Goal: Task Accomplishment & Management: Manage account settings

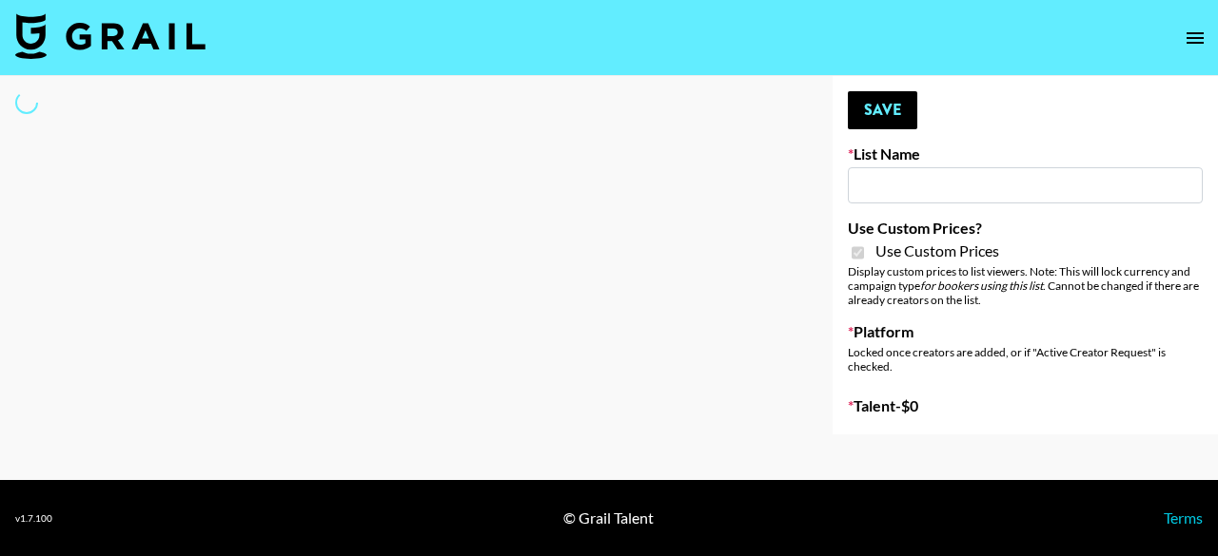
type input "Laifen (TikTok)"
checkbox input "true"
select select "Brand"
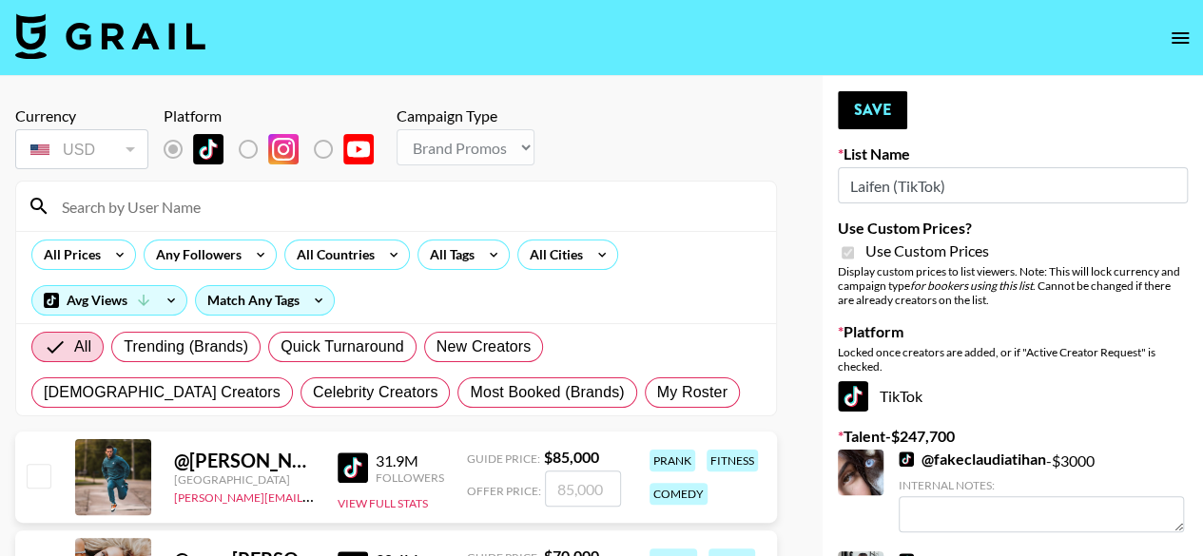
click at [185, 205] on input at bounding box center [407, 206] width 714 height 30
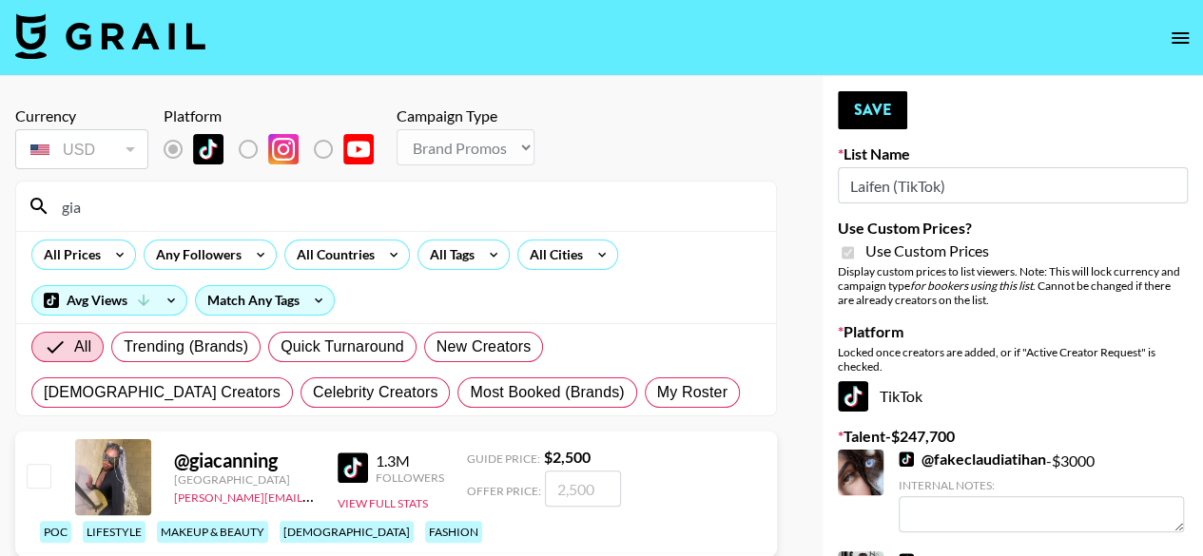
type input "gia"
click at [32, 487] on input "checkbox" at bounding box center [38, 475] width 23 height 23
checkbox input "true"
type input "2500"
click at [869, 120] on button "Save" at bounding box center [872, 110] width 69 height 38
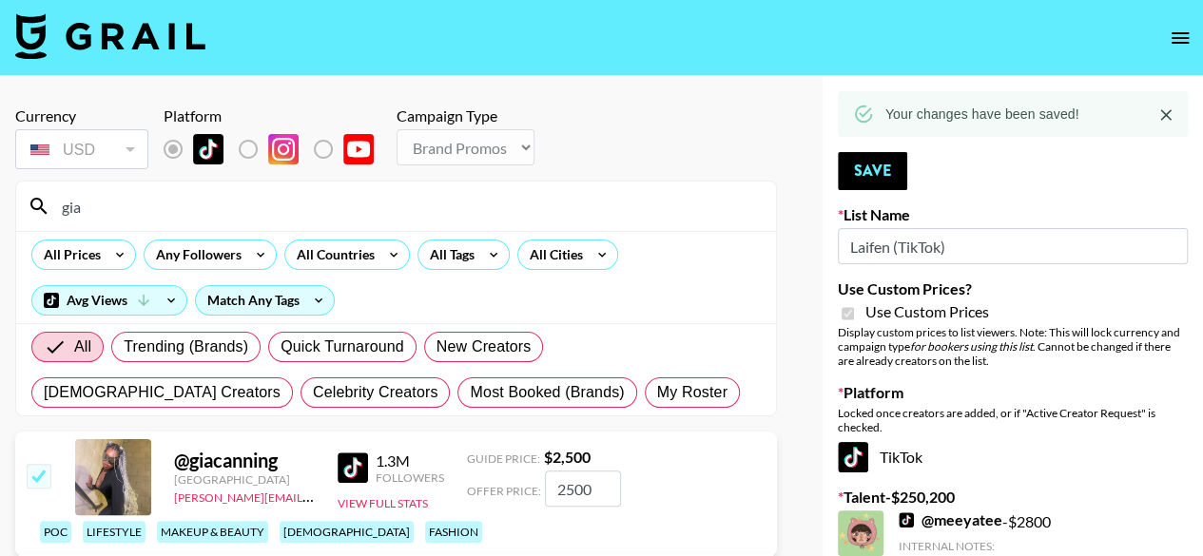
click at [236, 212] on input "gia" at bounding box center [407, 206] width 714 height 30
type input "g"
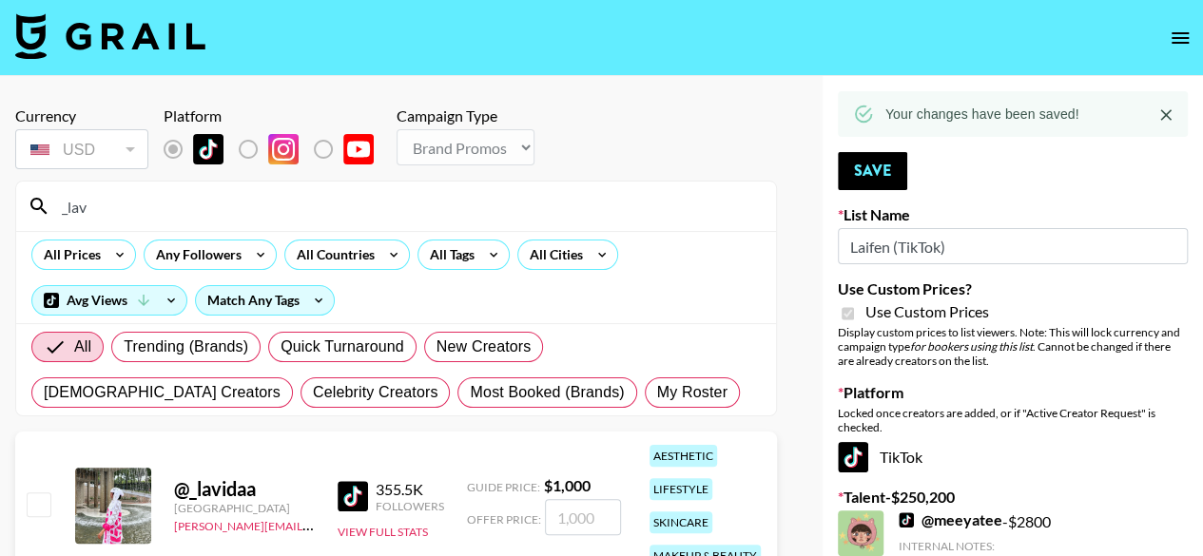
type input "_lav"
click at [41, 505] on input "checkbox" at bounding box center [38, 504] width 23 height 23
checkbox input "true"
type input "1000"
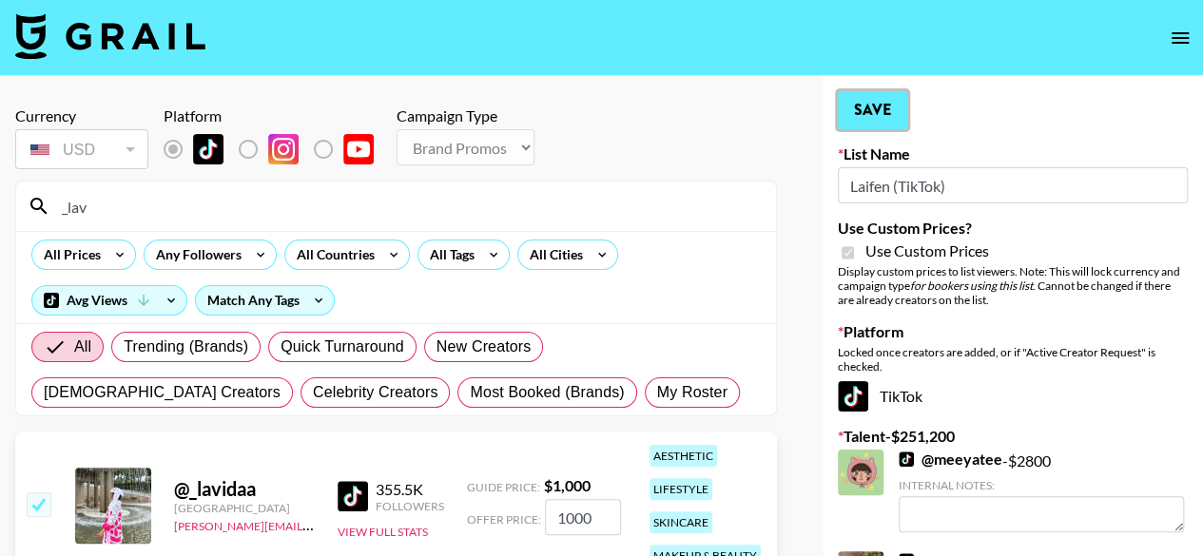
click at [866, 122] on button "Save" at bounding box center [872, 110] width 69 height 38
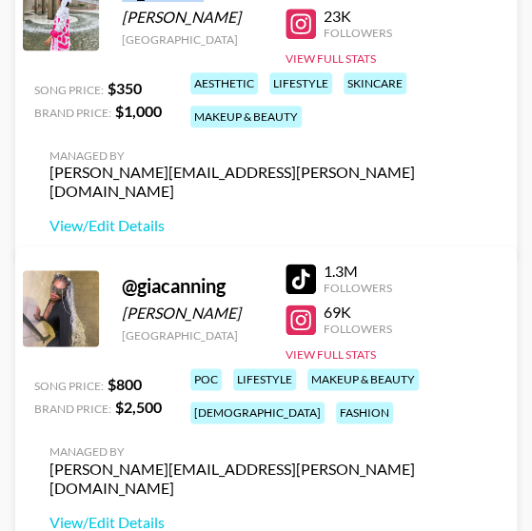
scroll to position [342, 0]
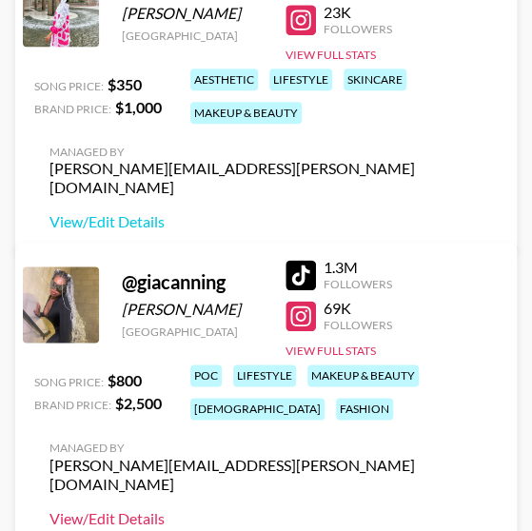
click at [122, 508] on link "View/Edit Details" at bounding box center [271, 517] width 444 height 19
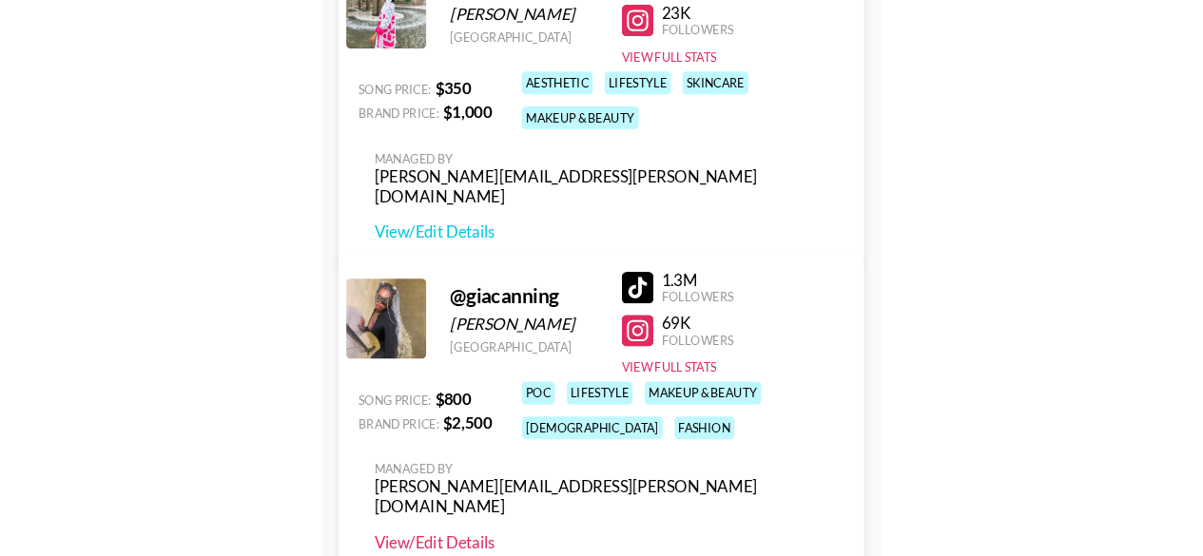
scroll to position [137, 0]
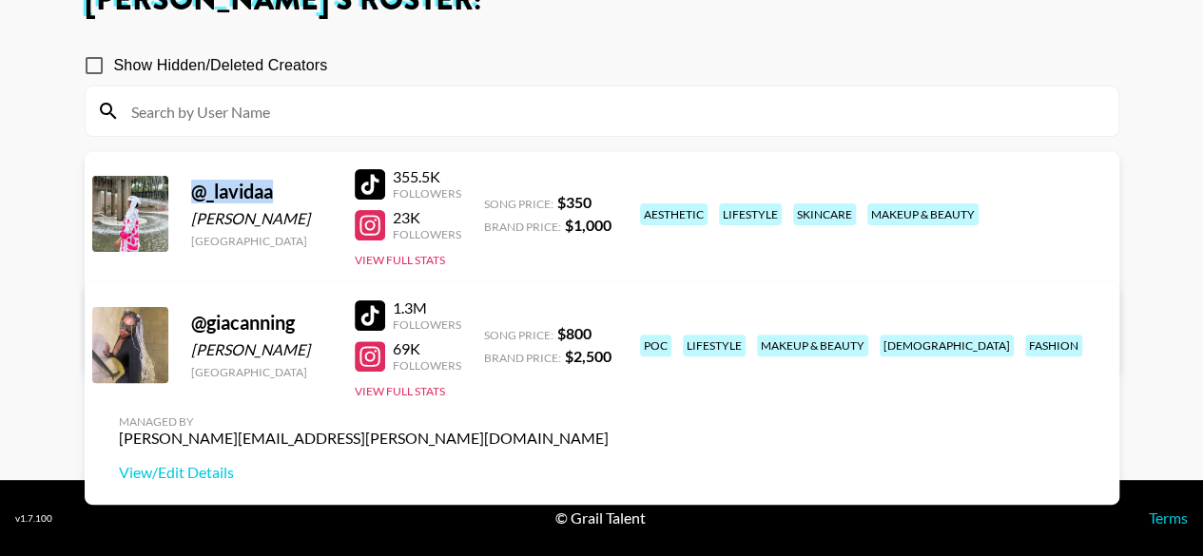
click at [609, 332] on link "View/Edit Details" at bounding box center [364, 341] width 490 height 19
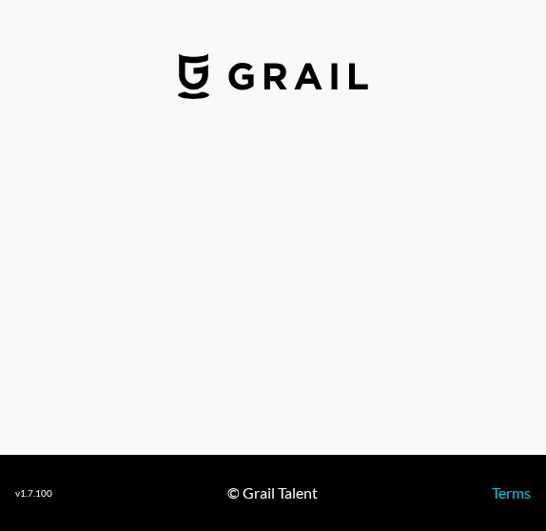
select select "USD"
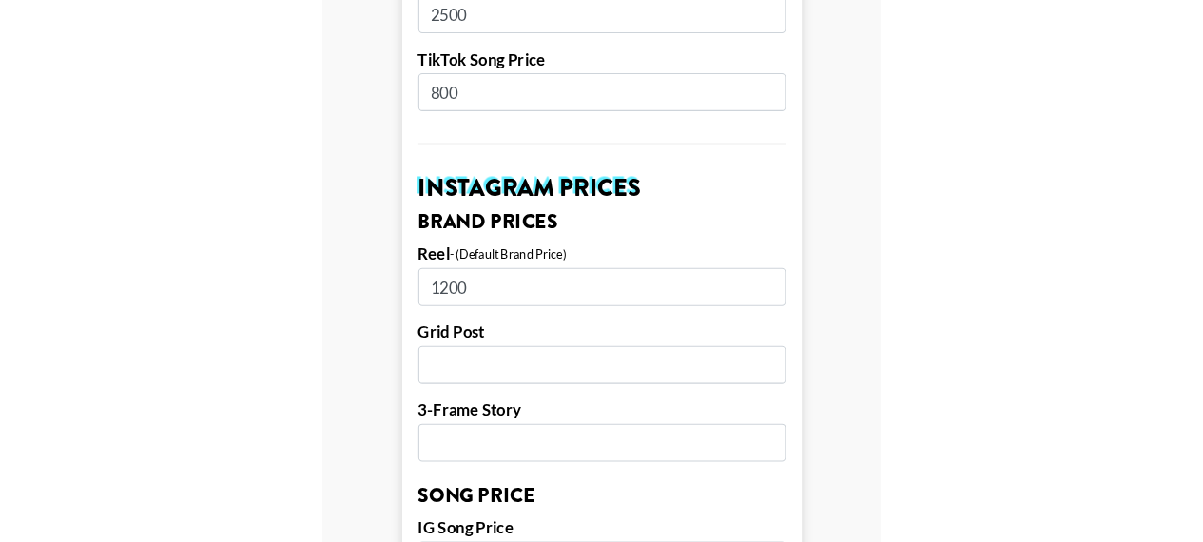
scroll to position [837, 0]
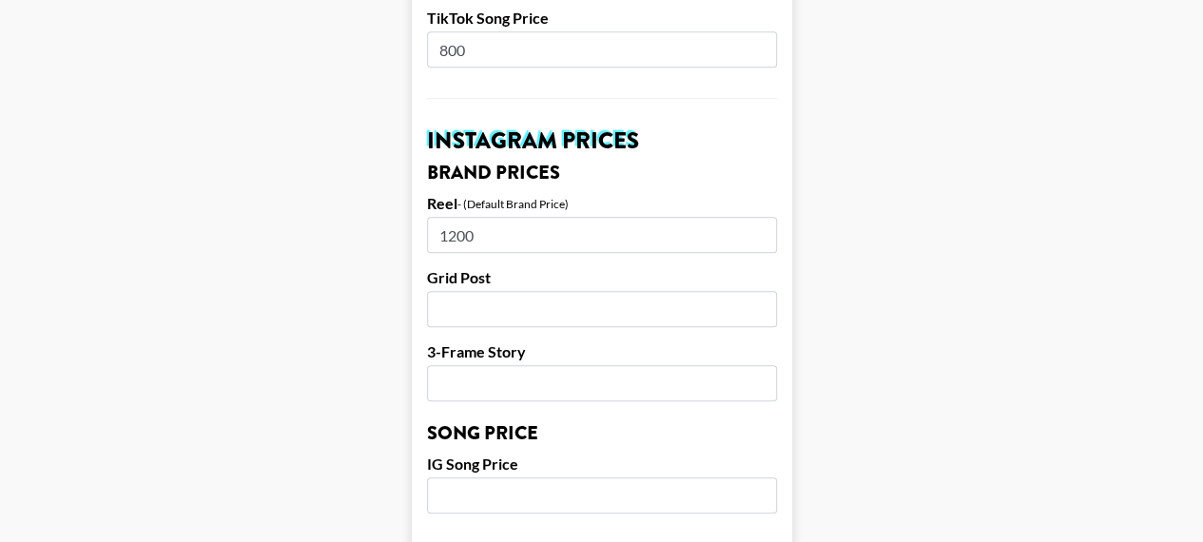
click at [539, 217] on input "1200" at bounding box center [602, 235] width 350 height 36
type input "1500"
click at [470, 365] on input "number" at bounding box center [602, 383] width 350 height 36
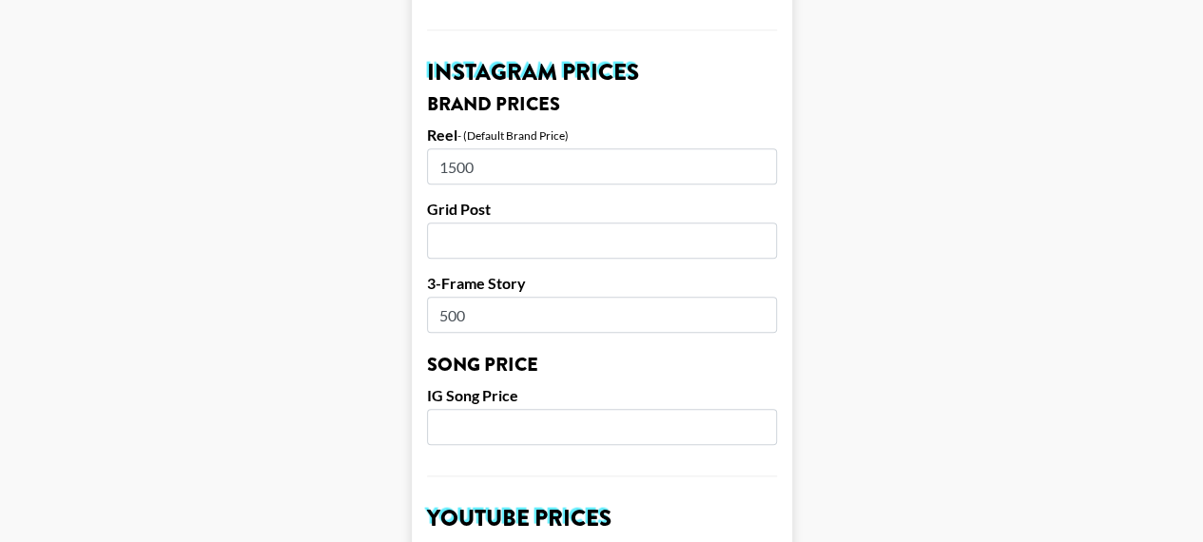
scroll to position [903, 0]
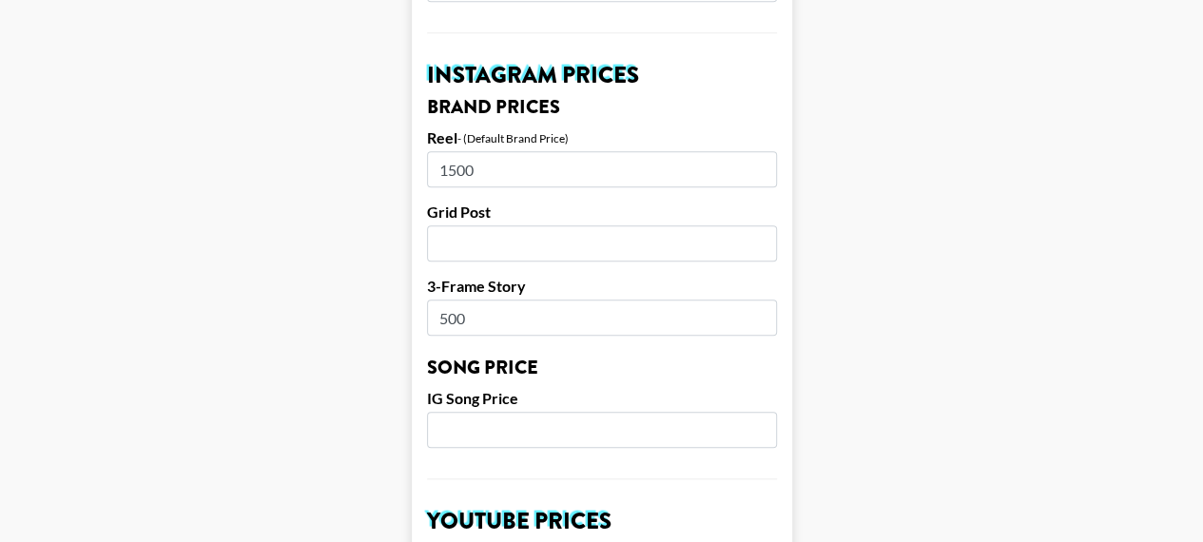
type input "500"
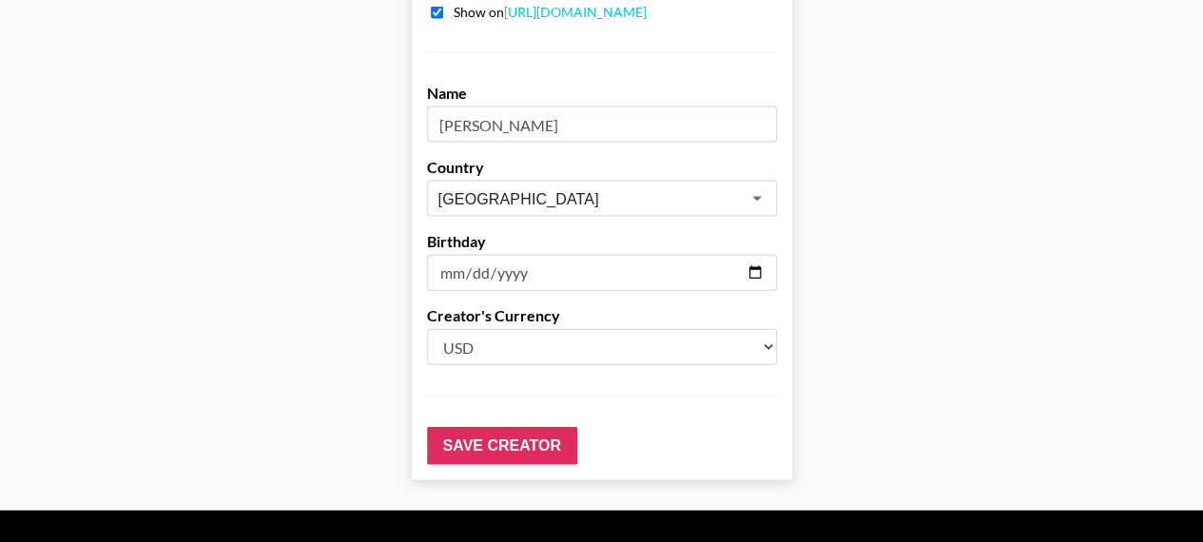
scroll to position [2037, 0]
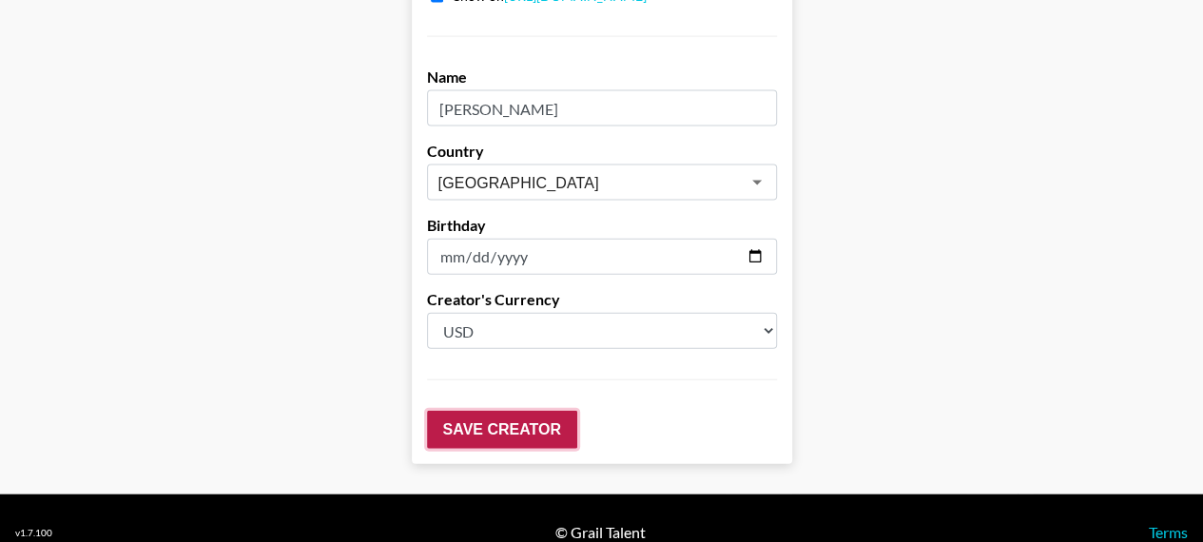
click at [487, 411] on input "Save Creator" at bounding box center [502, 430] width 150 height 38
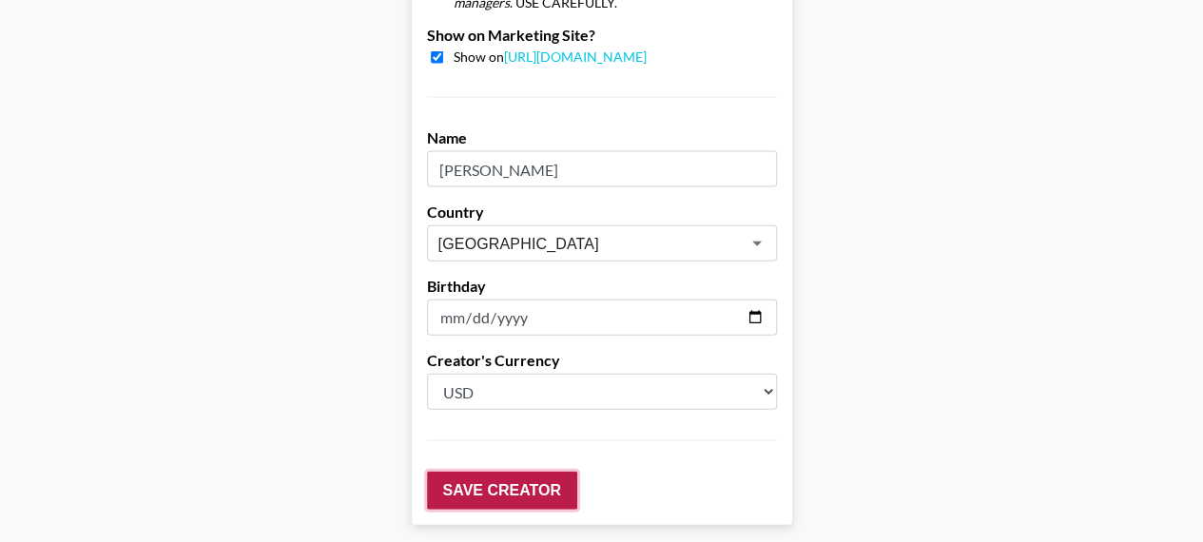
scroll to position [2097, 0]
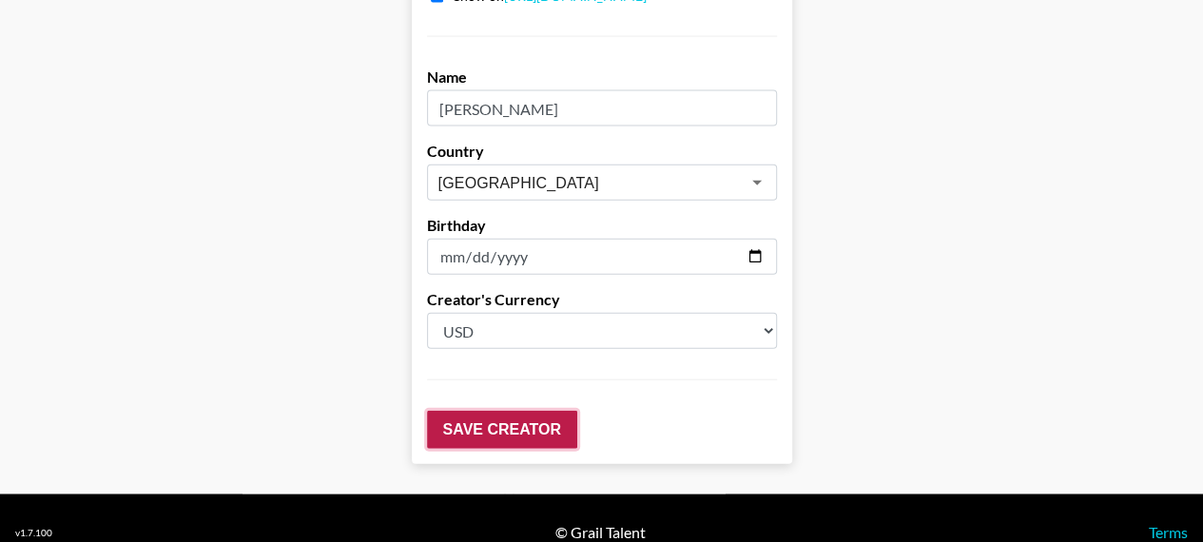
click at [487, 411] on input "Save Creator" at bounding box center [502, 430] width 150 height 38
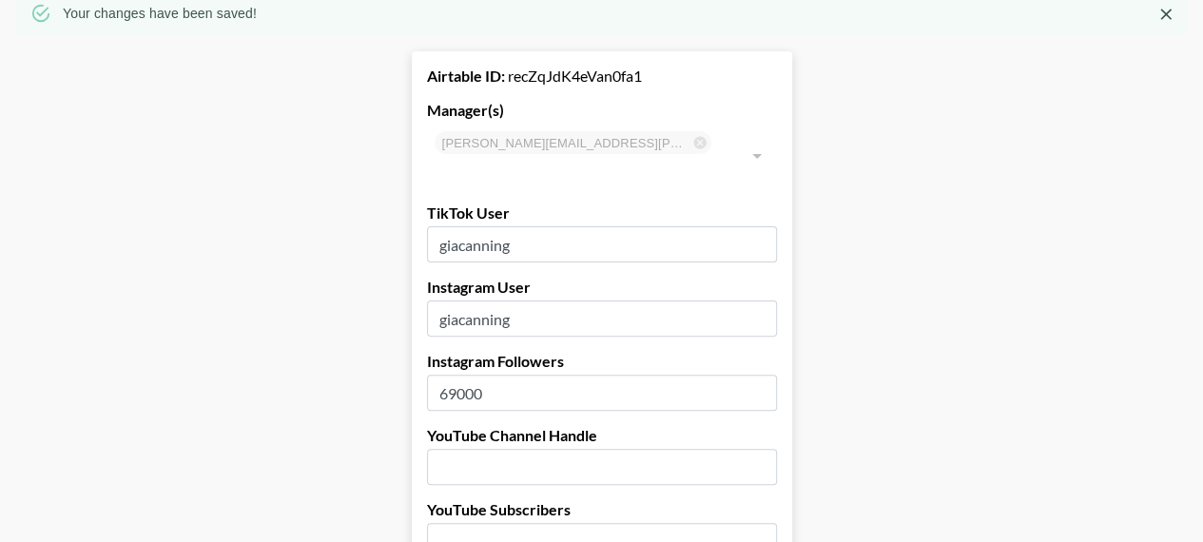
scroll to position [81, 0]
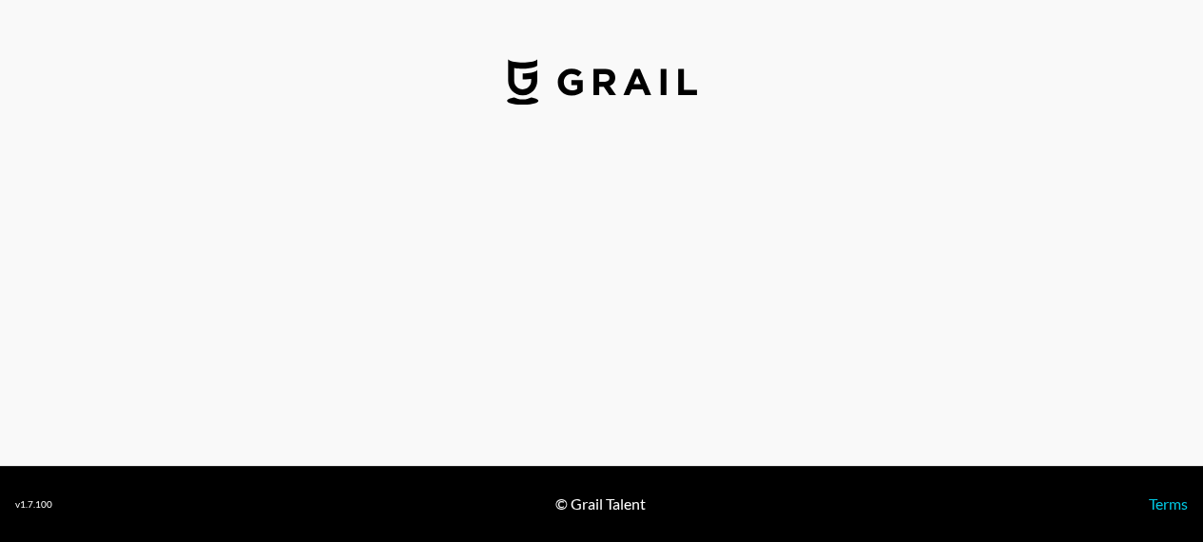
select select "USD"
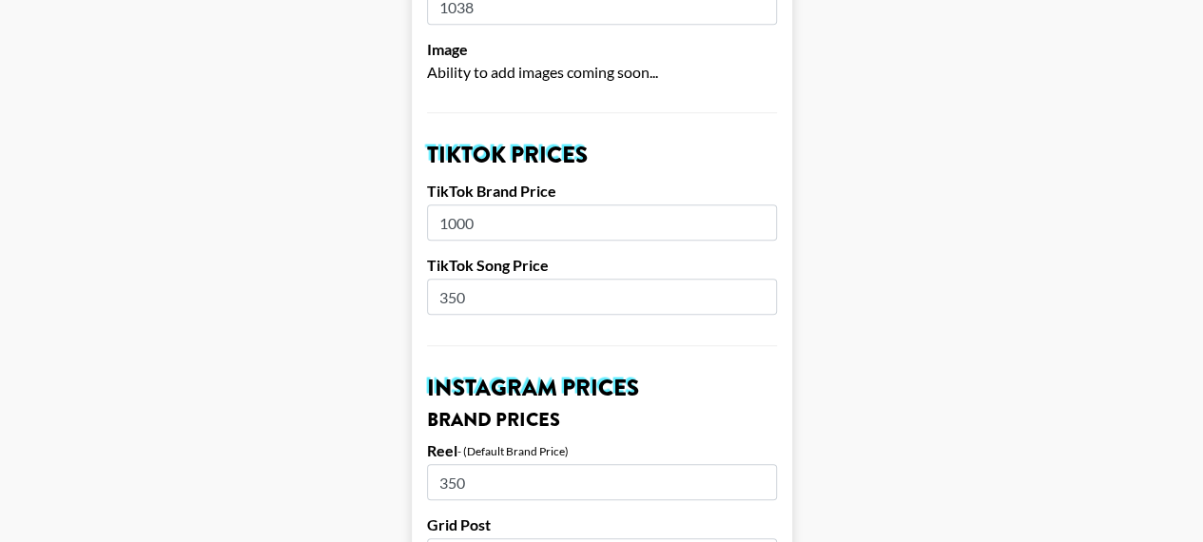
scroll to position [609, 0]
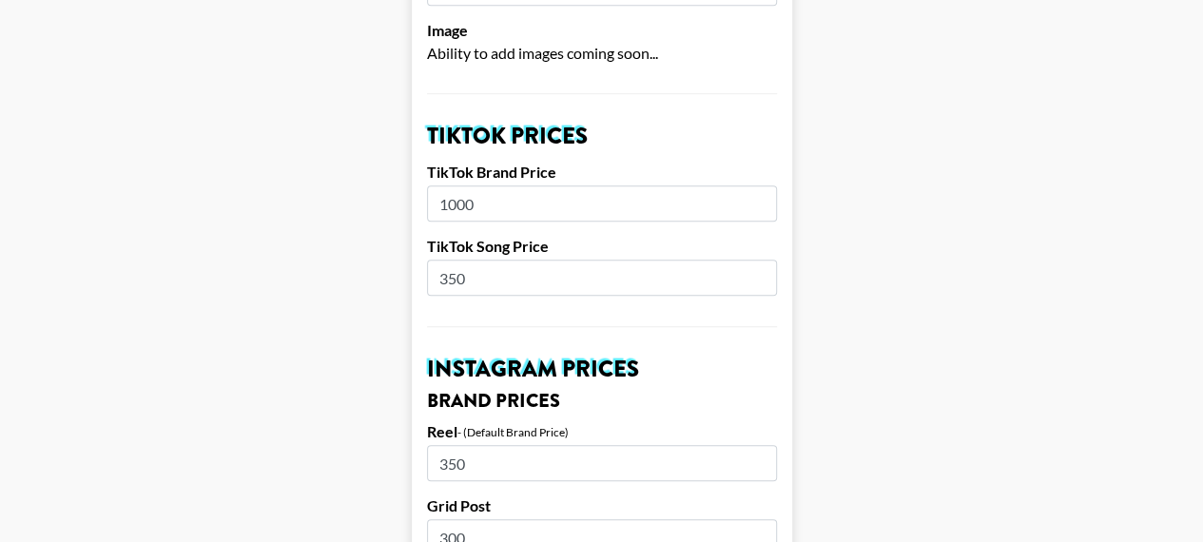
click at [565, 185] on input "1000" at bounding box center [602, 203] width 350 height 36
type input "1500"
click at [535, 445] on input "350" at bounding box center [602, 463] width 350 height 36
type input "3"
type input "500"
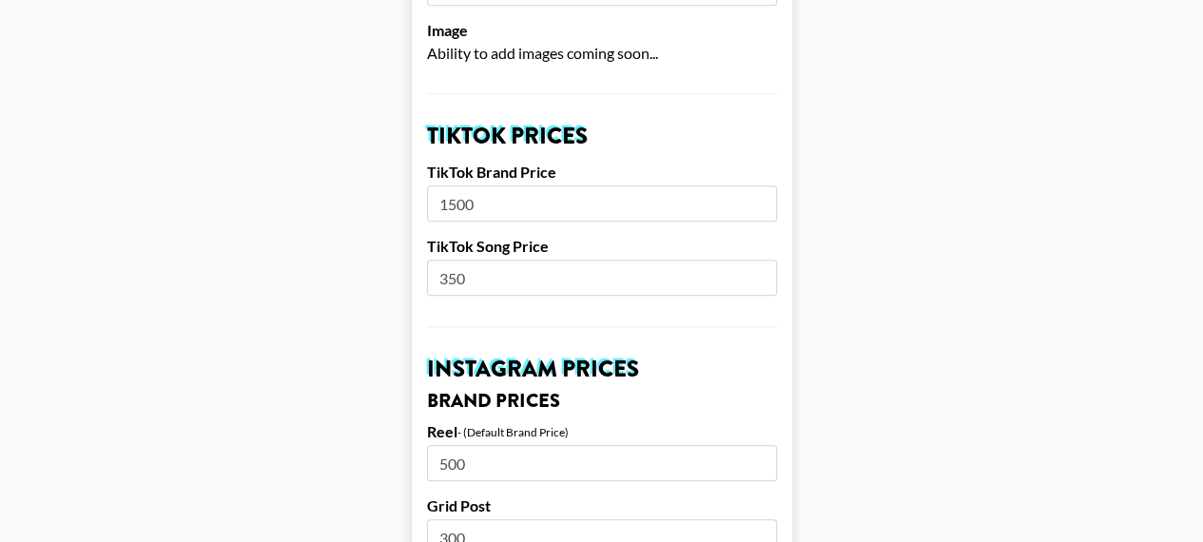
click at [505, 519] on input "300" at bounding box center [602, 537] width 350 height 36
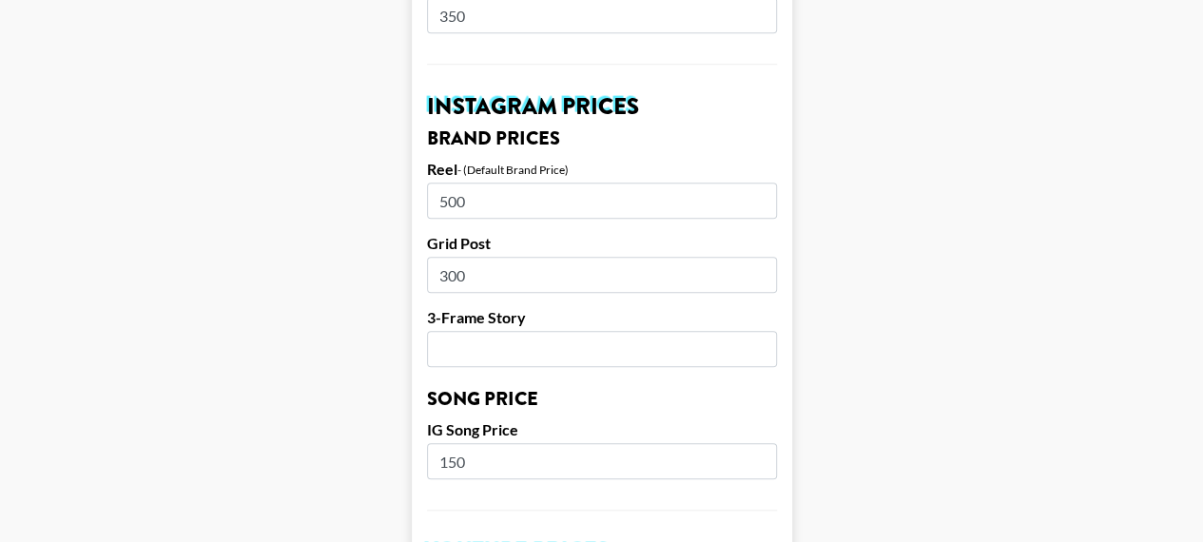
scroll to position [875, 0]
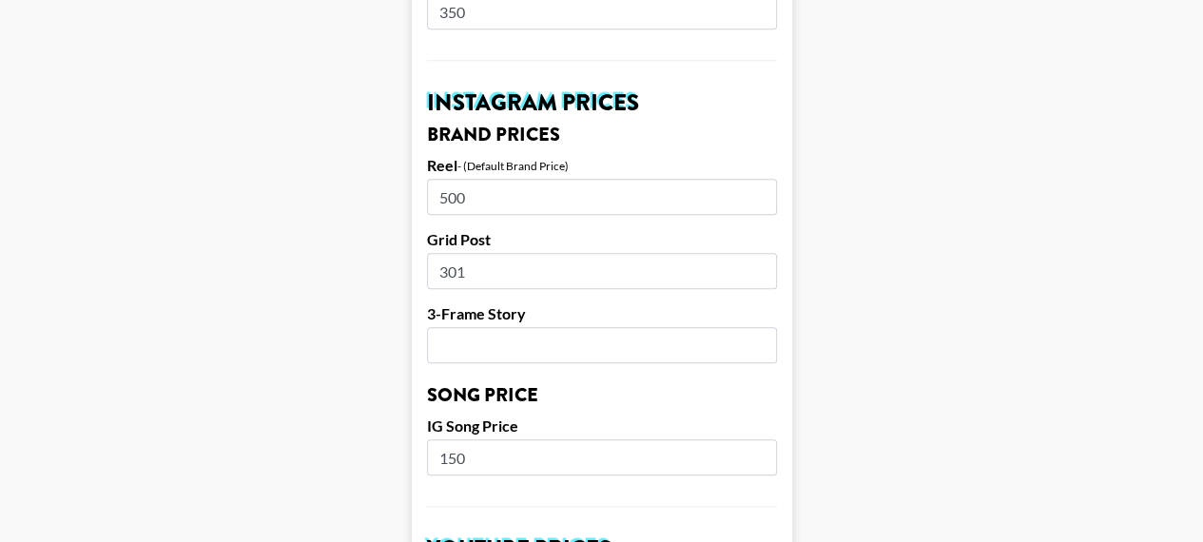
click at [766, 253] on input "301" at bounding box center [602, 271] width 350 height 36
type input "300"
click at [767, 253] on input "300" at bounding box center [602, 271] width 350 height 36
click at [621, 334] on input "number" at bounding box center [602, 345] width 350 height 36
click at [546, 439] on input "150" at bounding box center [602, 457] width 350 height 36
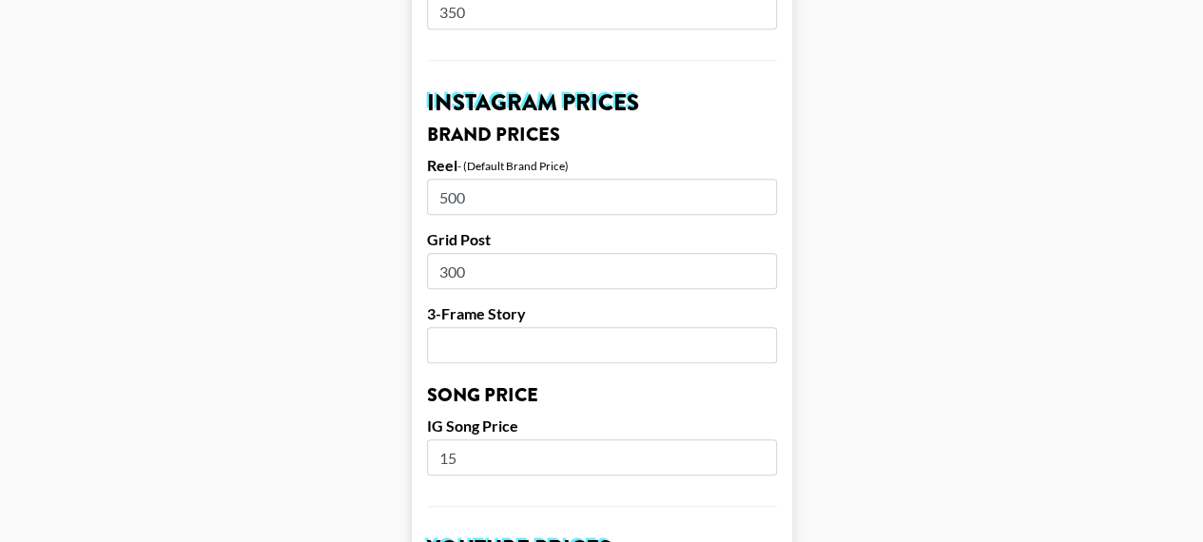
type input "1"
type input "200"
click at [507, 327] on input "number" at bounding box center [602, 345] width 350 height 36
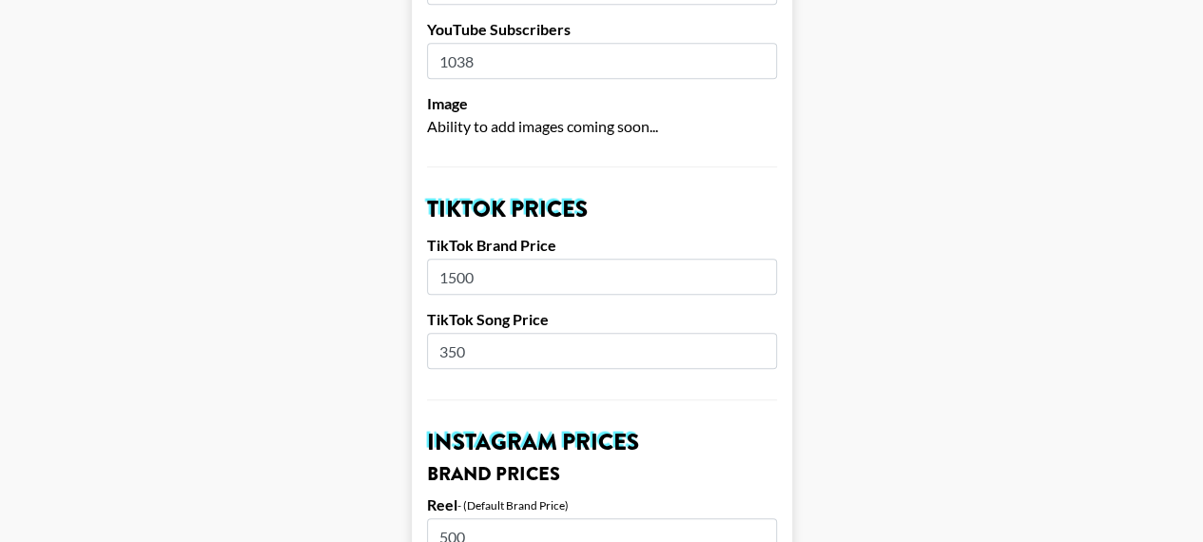
scroll to position [533, 0]
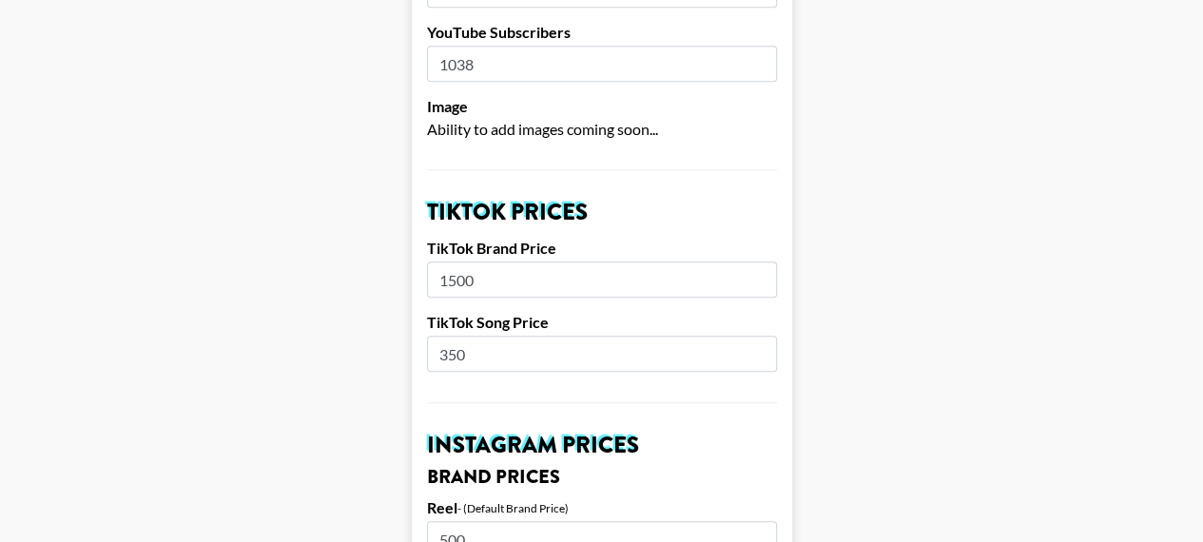
type input "400"
click at [550, 336] on input "350" at bounding box center [602, 354] width 350 height 36
type input "3"
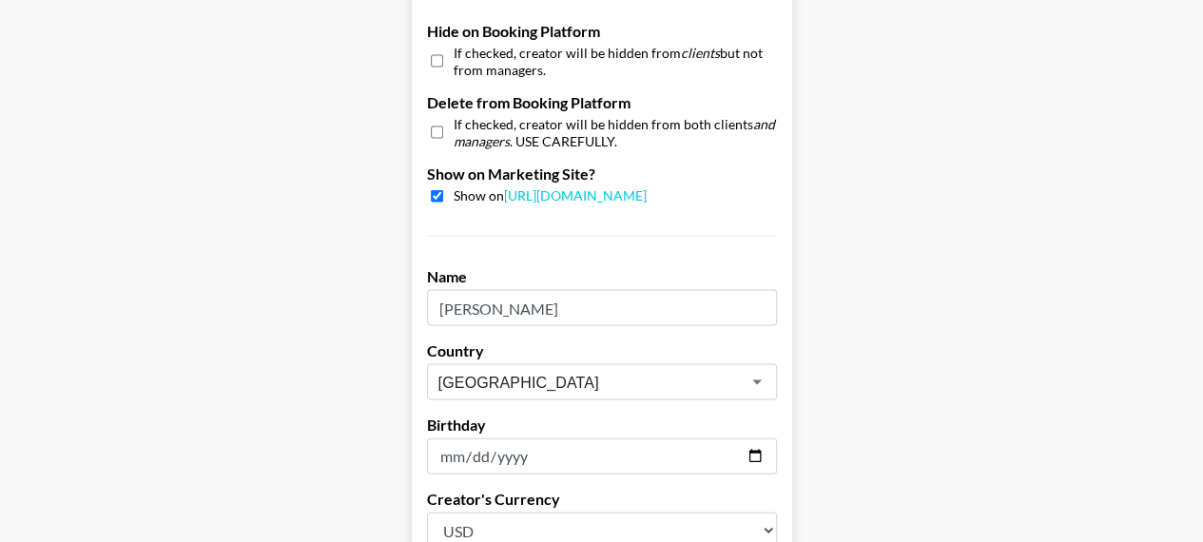
scroll to position [2037, 0]
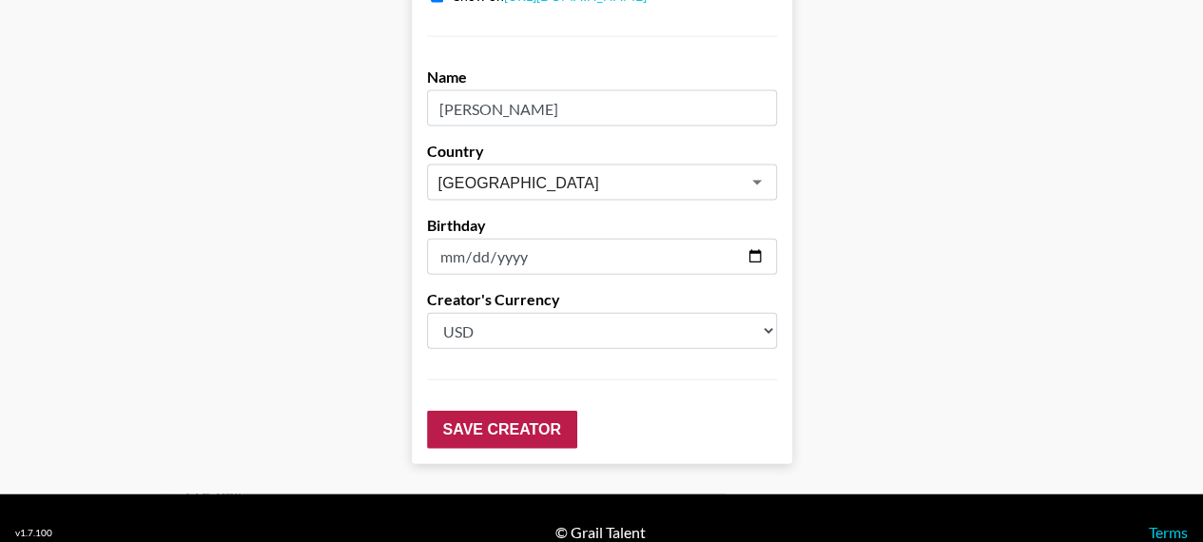
type input "500"
click at [511, 411] on input "Save Creator" at bounding box center [502, 430] width 150 height 38
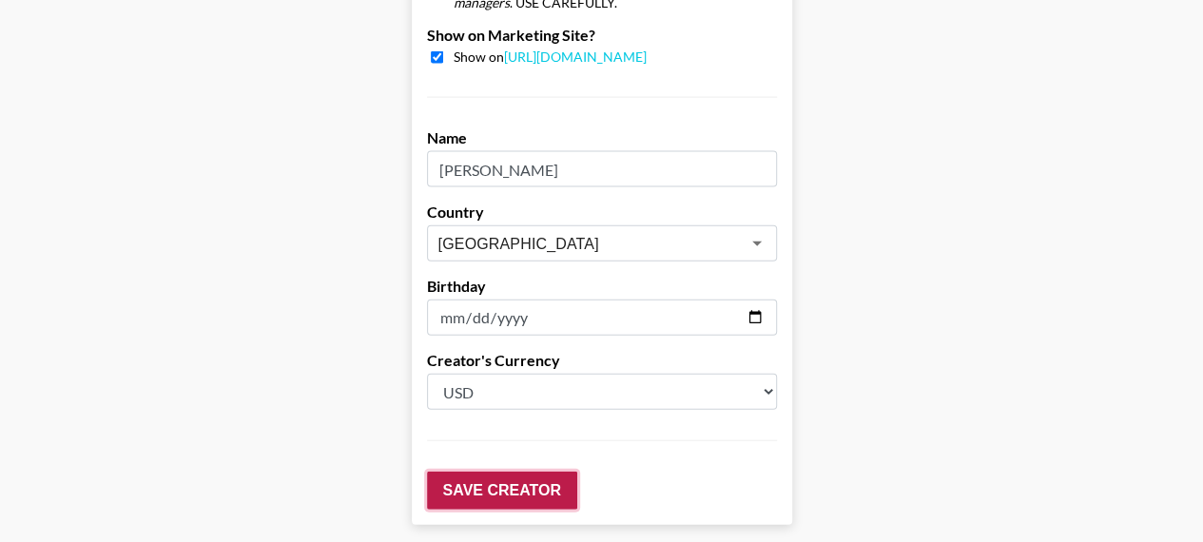
scroll to position [2097, 0]
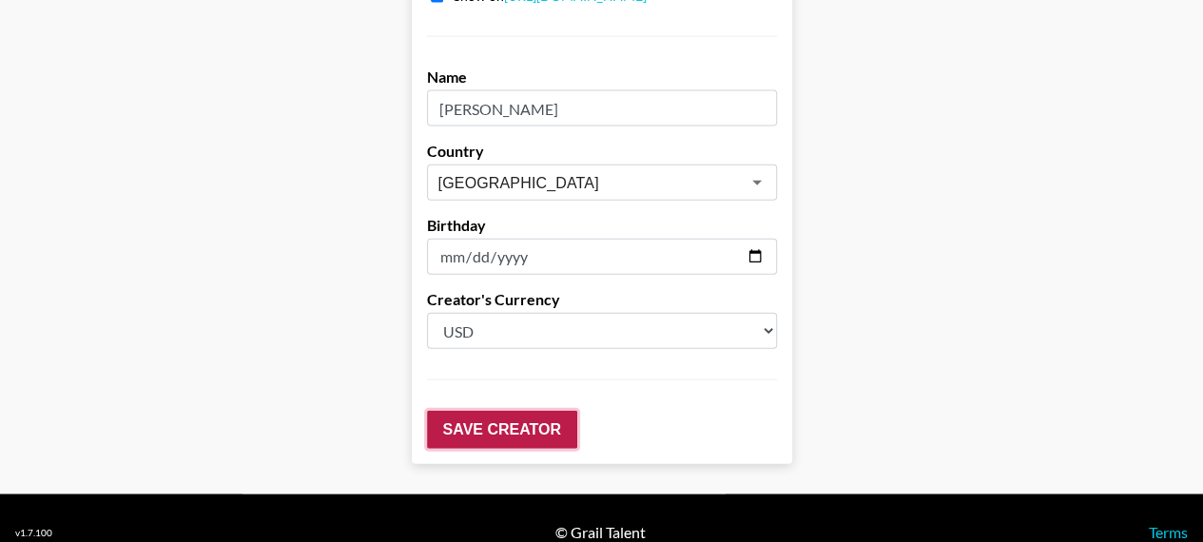
click at [511, 411] on input "Save Creator" at bounding box center [502, 430] width 150 height 38
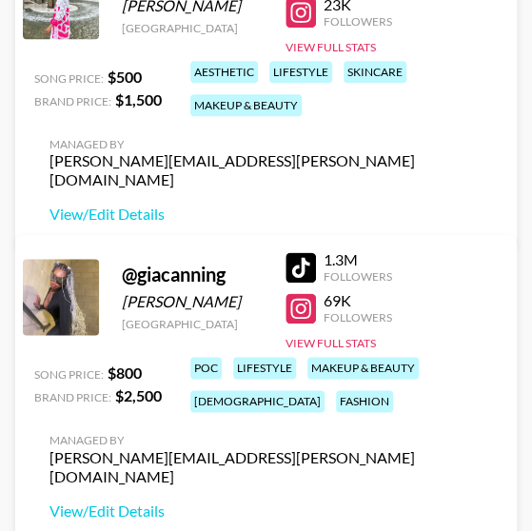
scroll to position [380, 0]
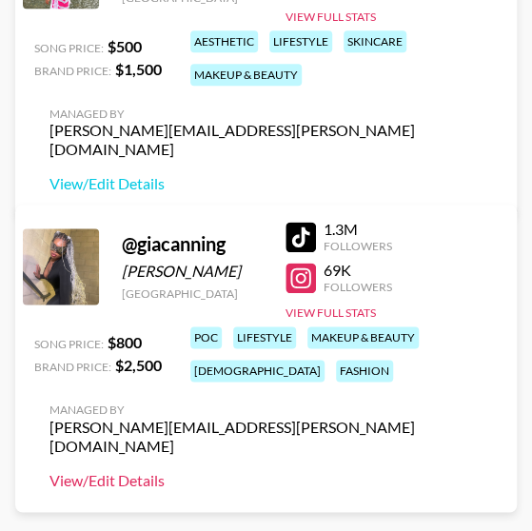
click at [152, 470] on link "View/Edit Details" at bounding box center [271, 479] width 444 height 19
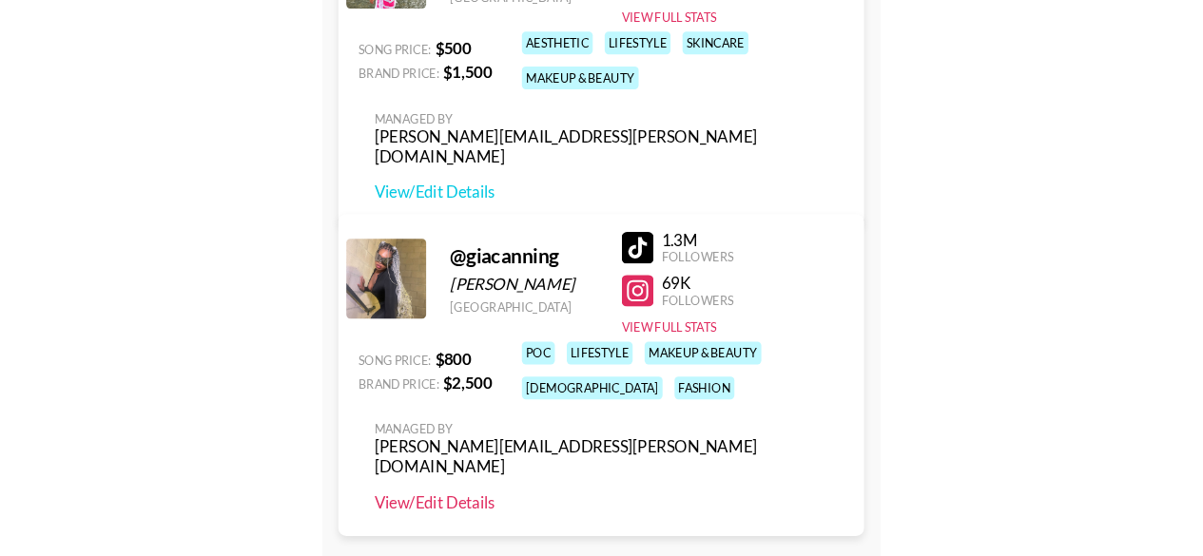
scroll to position [137, 0]
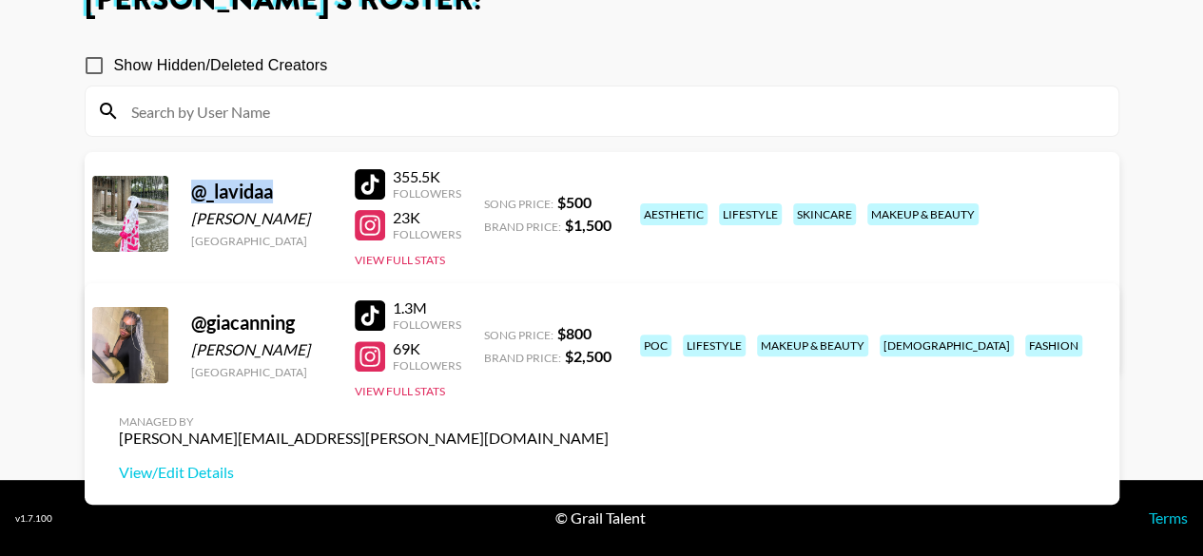
drag, startPoint x: 280, startPoint y: 191, endPoint x: 192, endPoint y: 188, distance: 87.6
click at [192, 188] on div "@ _lavidaa" at bounding box center [261, 192] width 141 height 24
copy div "@ _lavidaa"
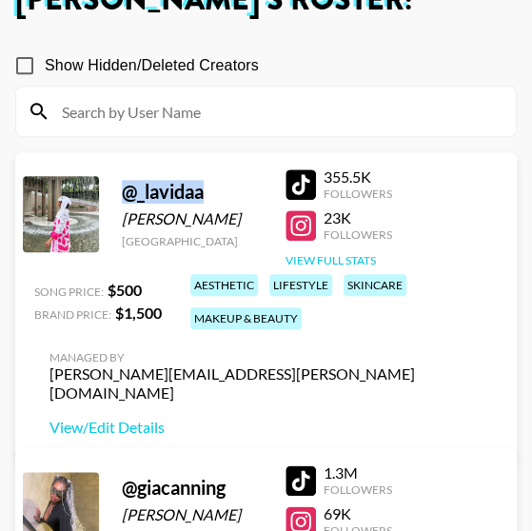
click at [335, 254] on button "View Full Stats" at bounding box center [330, 260] width 90 height 14
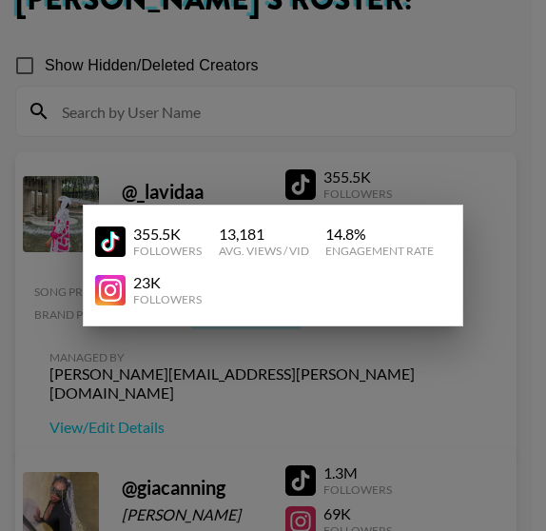
click at [450, 160] on div at bounding box center [273, 265] width 546 height 531
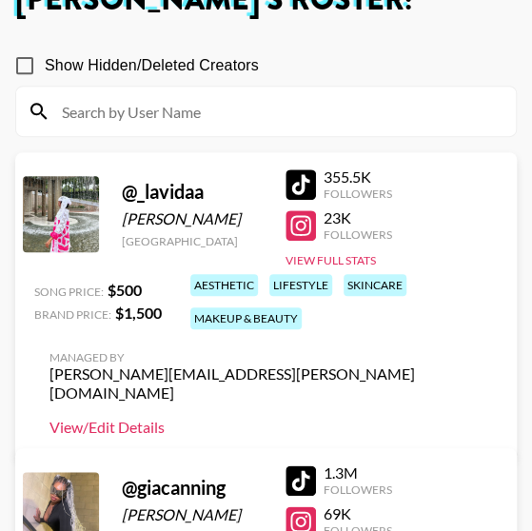
click at [147, 418] on link "View/Edit Details" at bounding box center [271, 427] width 444 height 19
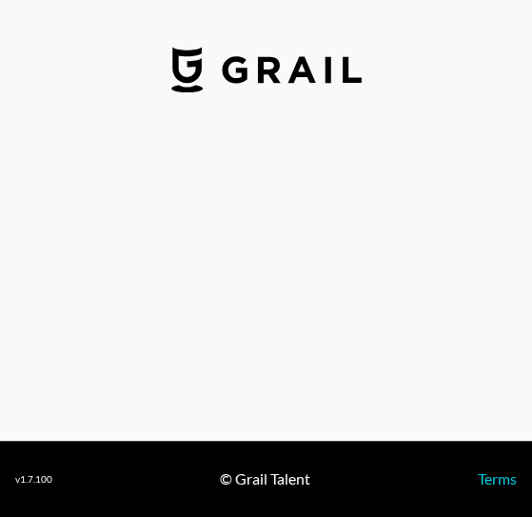
select select "USD"
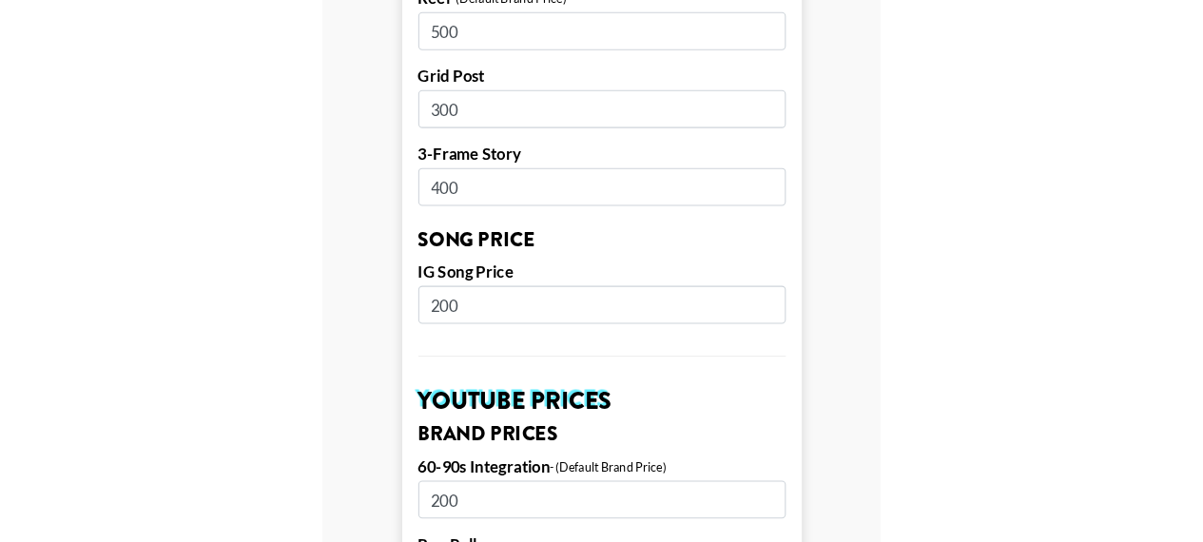
scroll to position [1065, 0]
